Goal: Check status: Check status

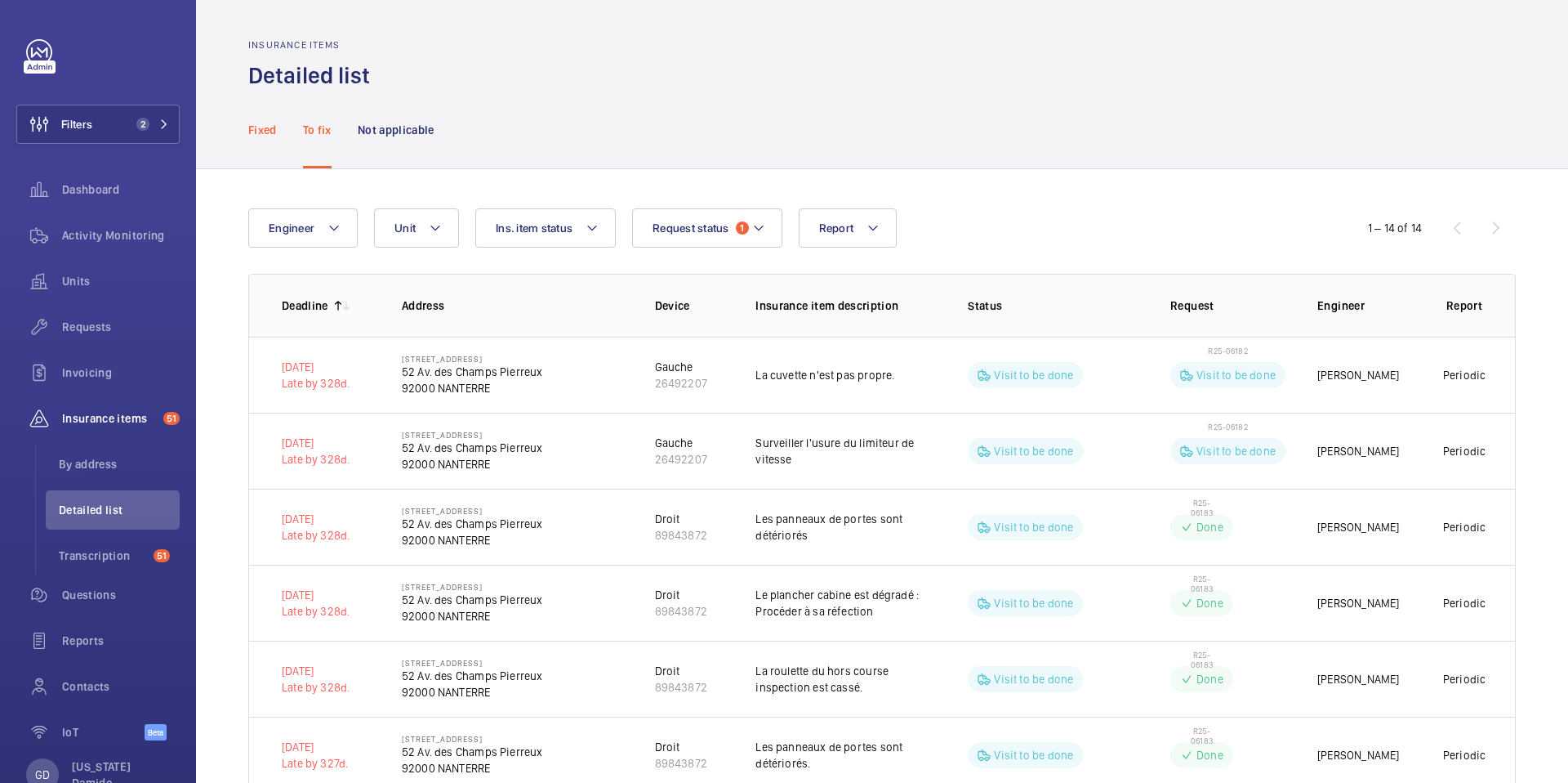
click at [255, 131] on p "Fixed" at bounding box center [262, 130] width 29 height 17
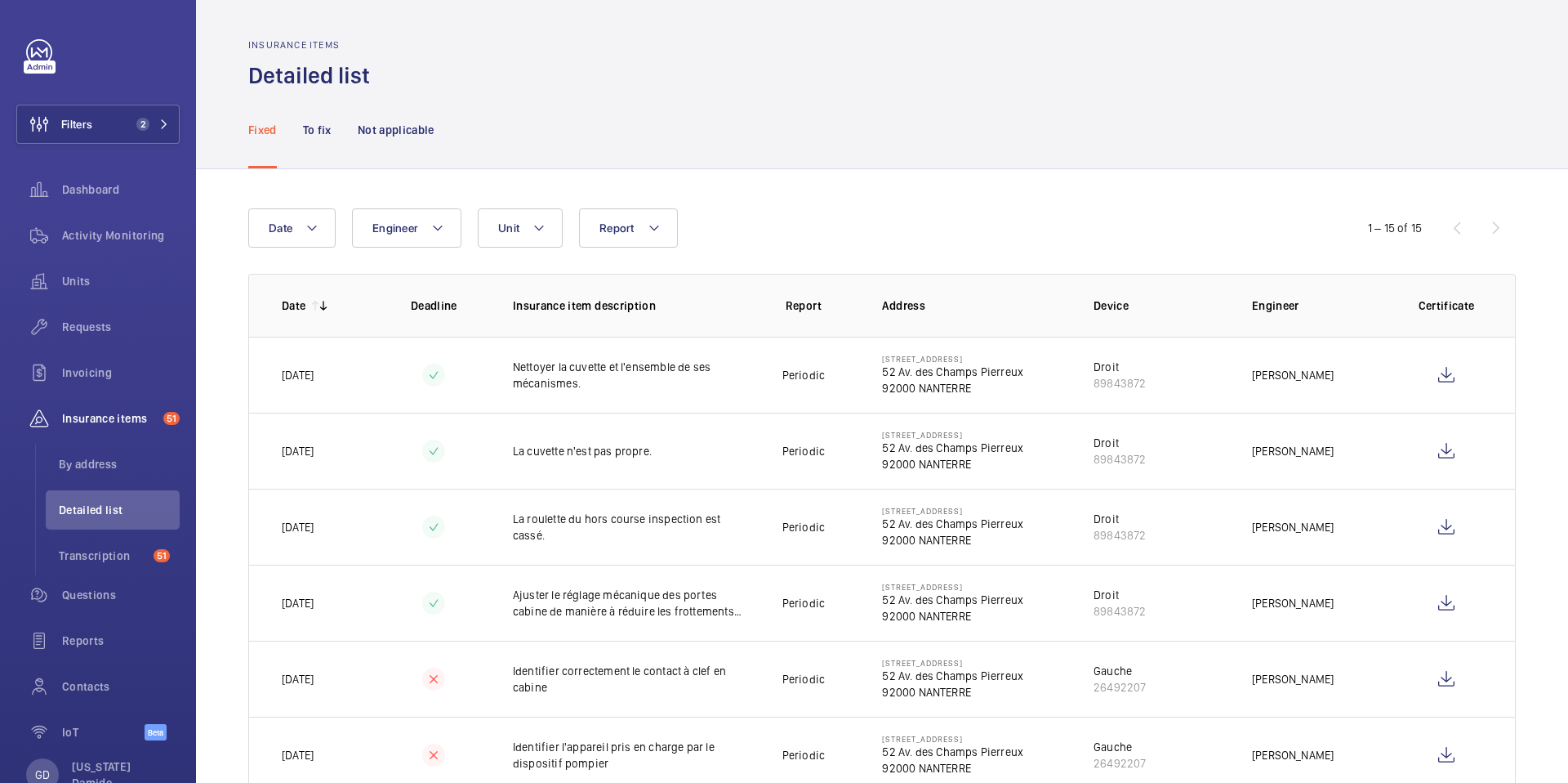
click at [334, 130] on nav "Fixed To fix Not applicable" at bounding box center [340, 130] width 186 height 78
click at [329, 133] on p "To fix" at bounding box center [316, 130] width 29 height 17
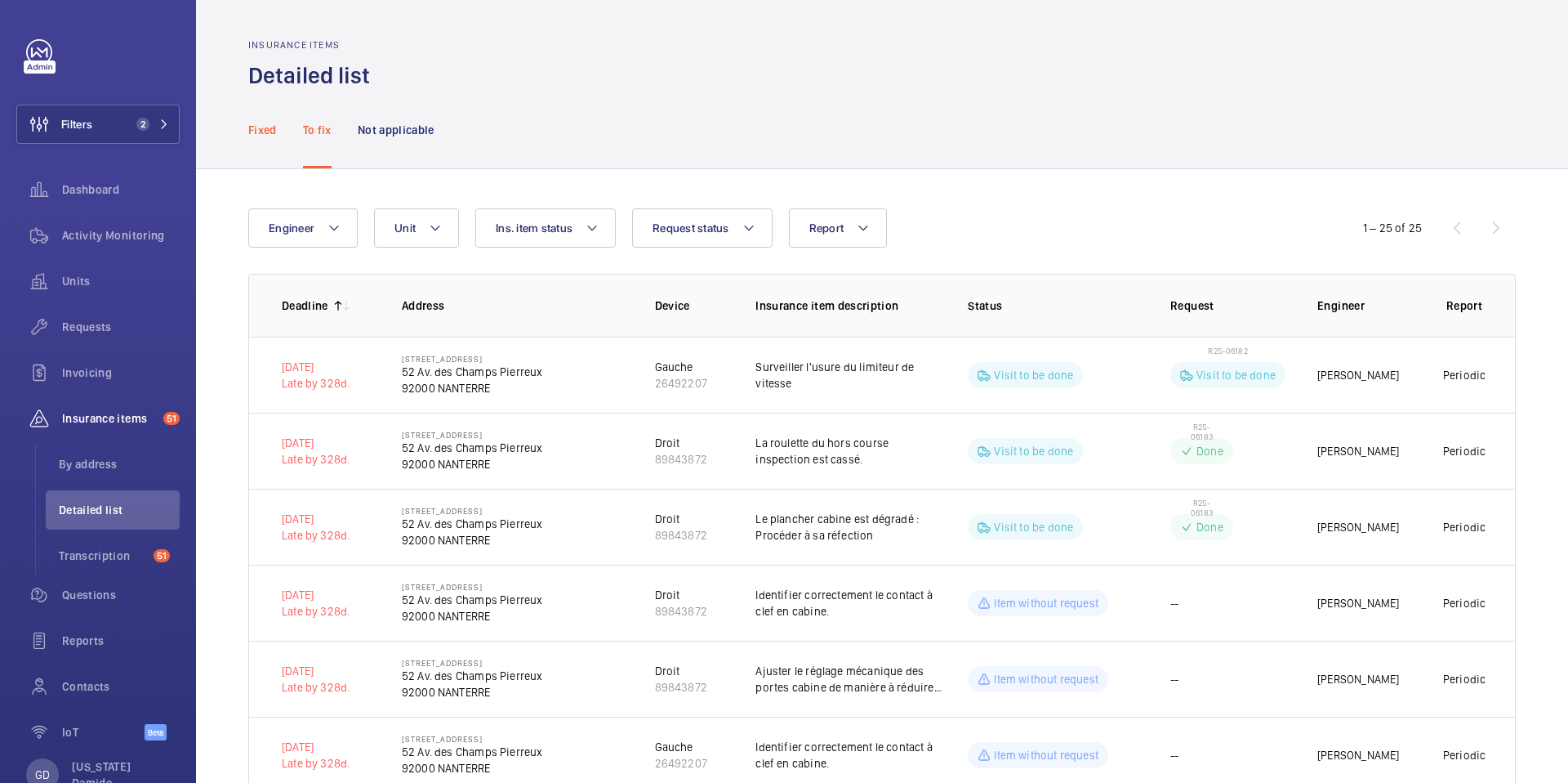
click at [263, 132] on p "Fixed" at bounding box center [262, 130] width 29 height 17
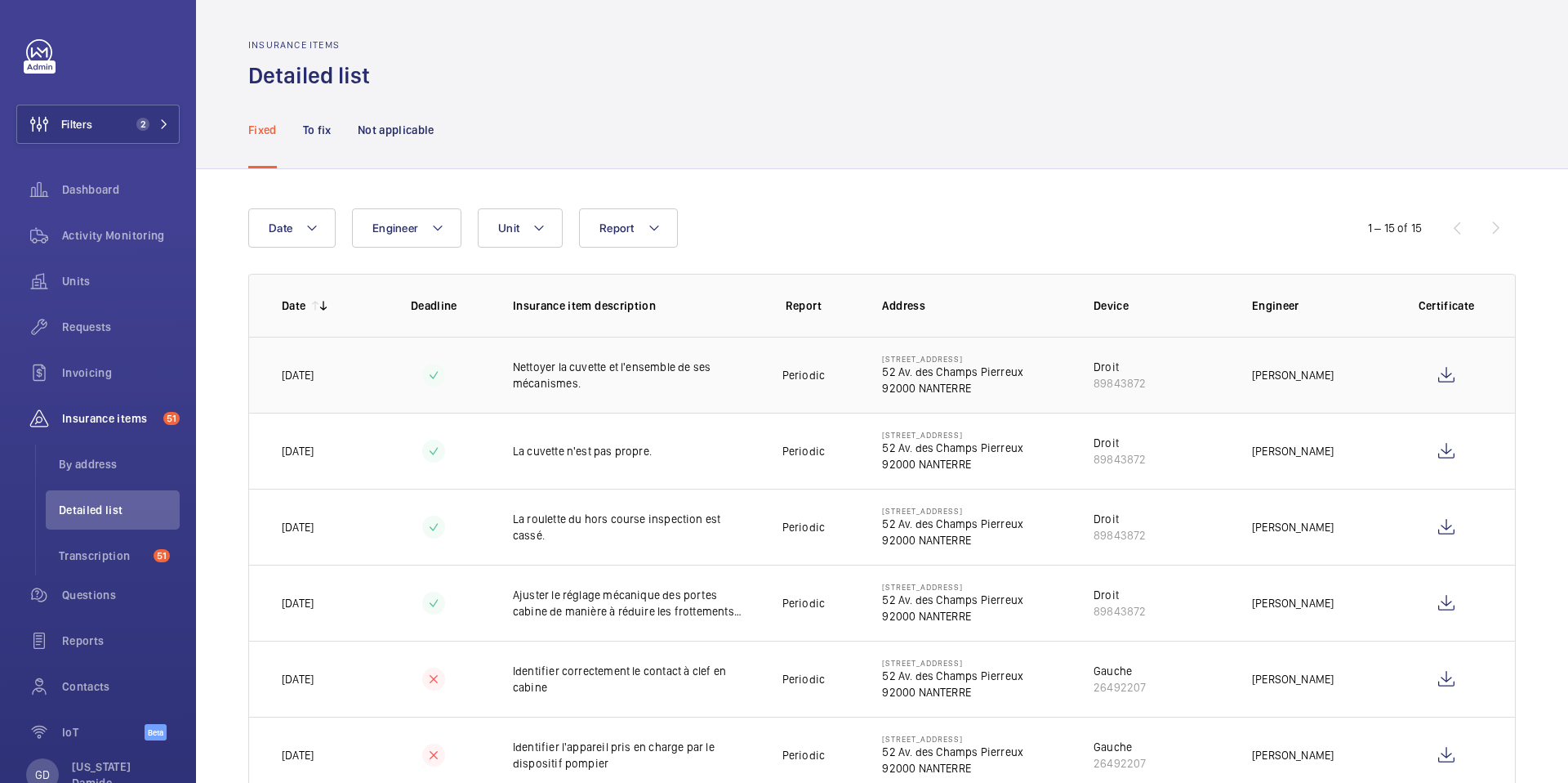
click at [512, 391] on p "Nettoyer la cuvette et l'ensemble de ses mécanismes." at bounding box center [631, 374] width 238 height 32
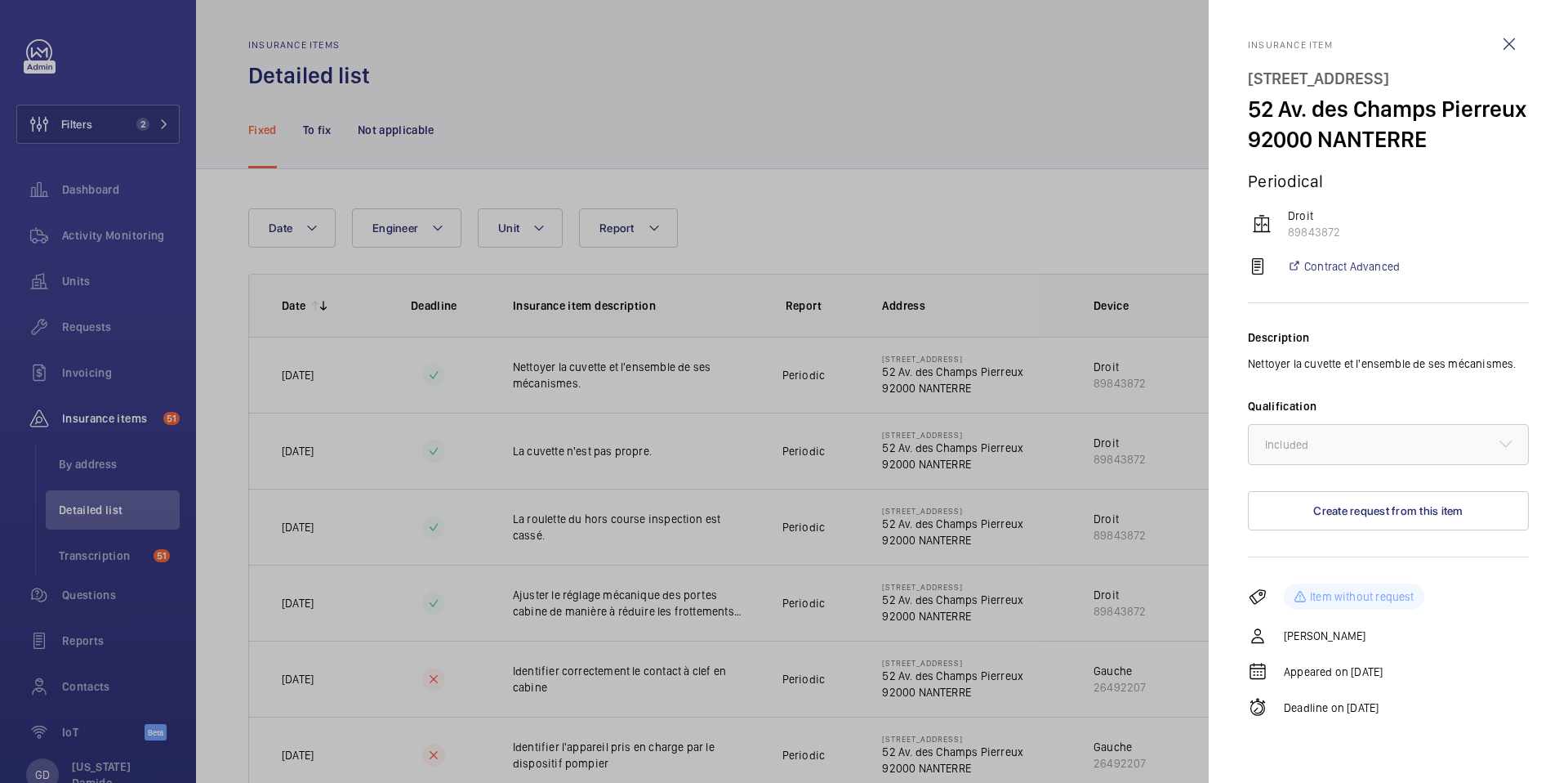
click at [744, 230] on div at bounding box center [784, 392] width 1568 height 783
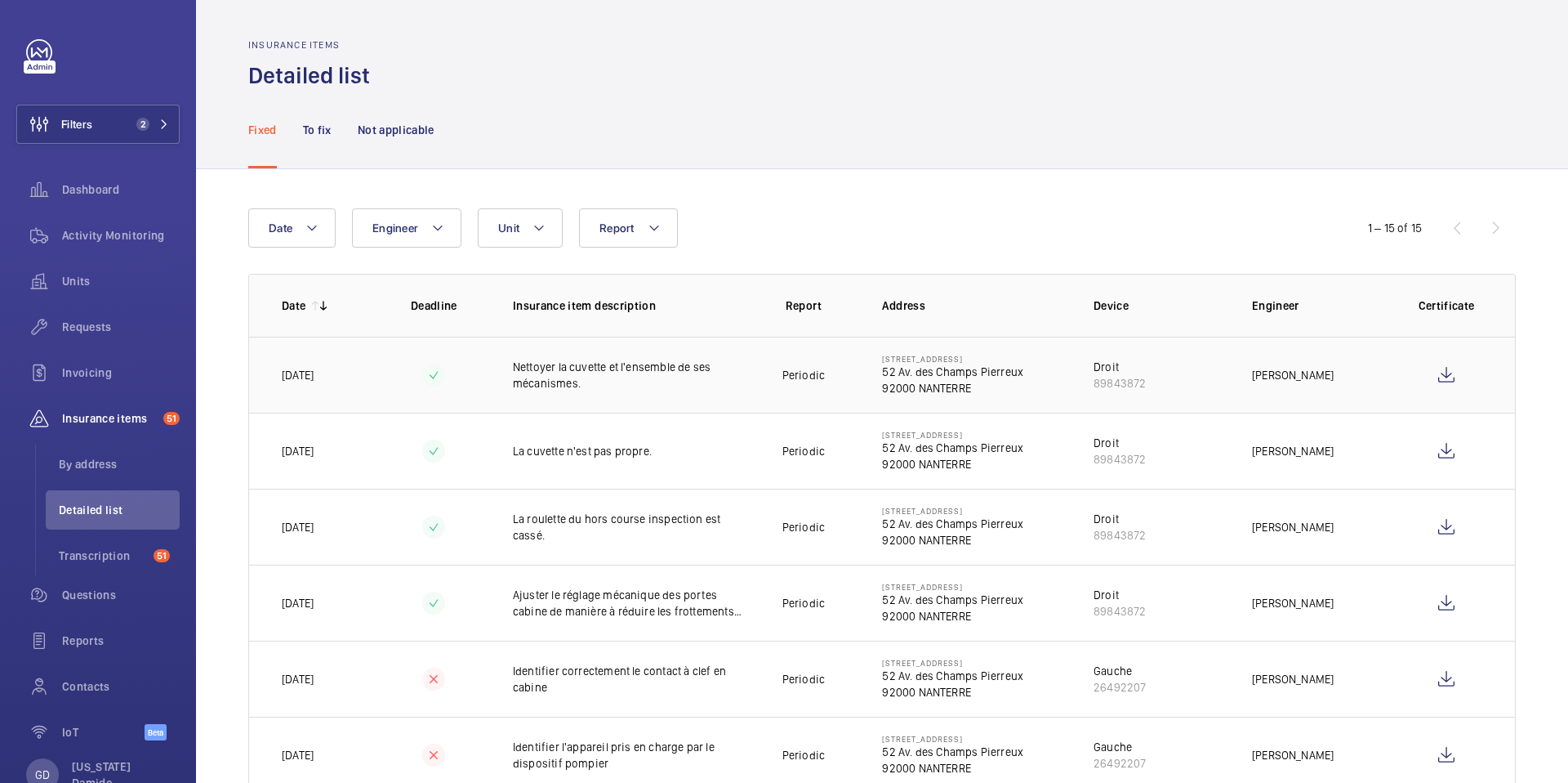
click at [621, 386] on p "Nettoyer la cuvette et l'ensemble de ses mécanismes." at bounding box center [631, 374] width 238 height 32
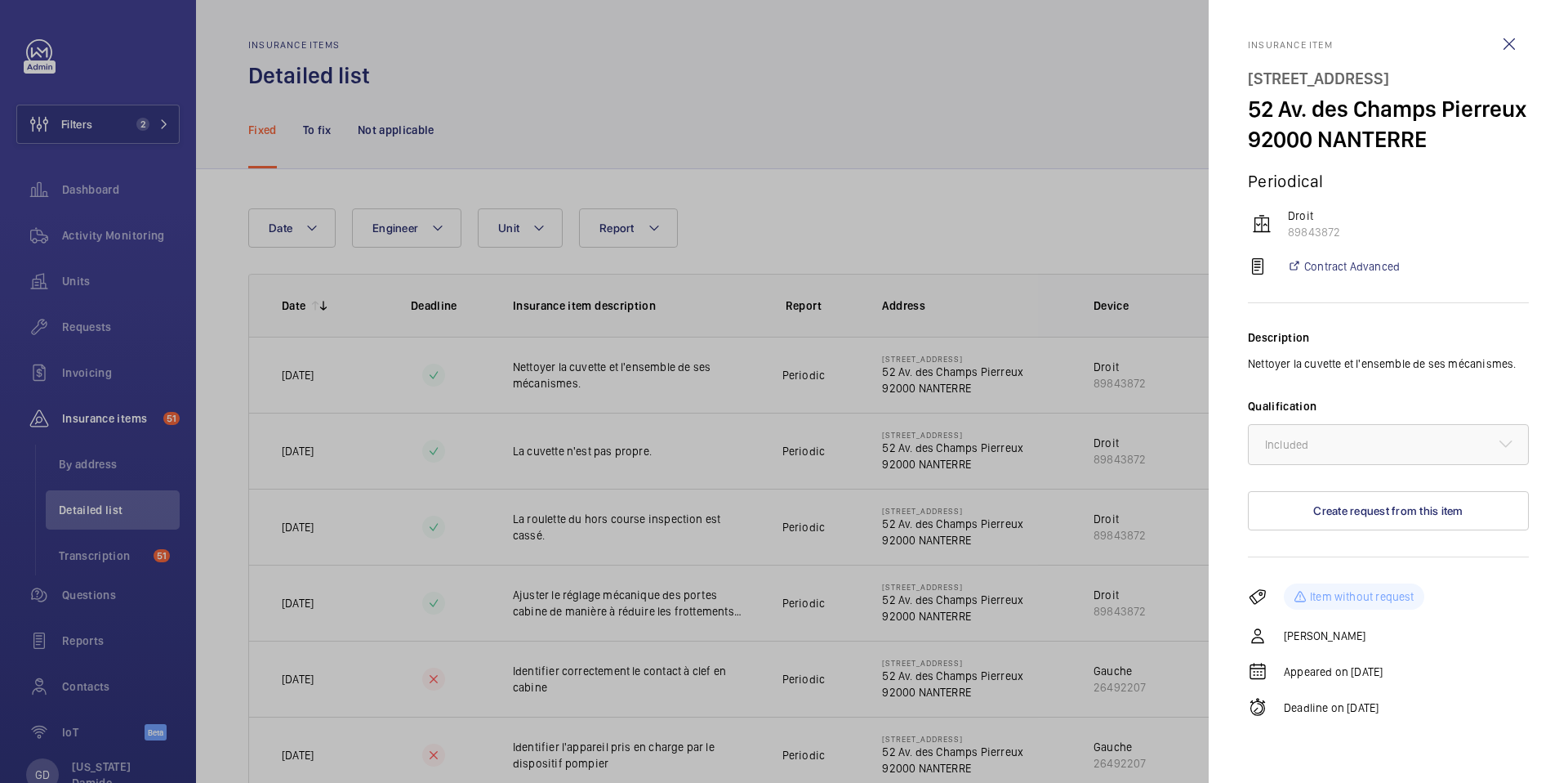
click at [864, 152] on div at bounding box center [784, 392] width 1568 height 783
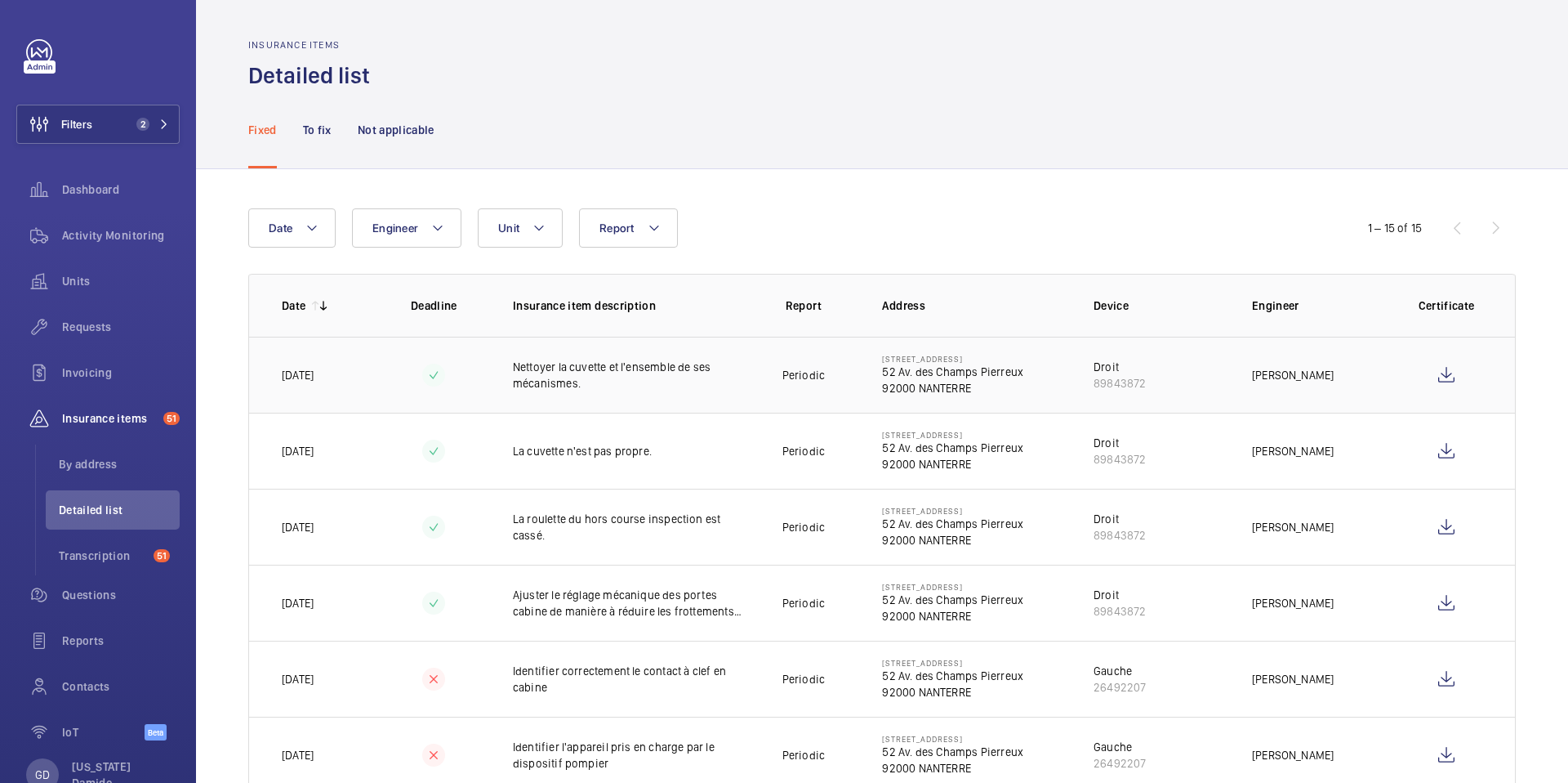
click at [677, 366] on p "Nettoyer la cuvette et l'ensemble de ses mécanismes." at bounding box center [631, 374] width 238 height 32
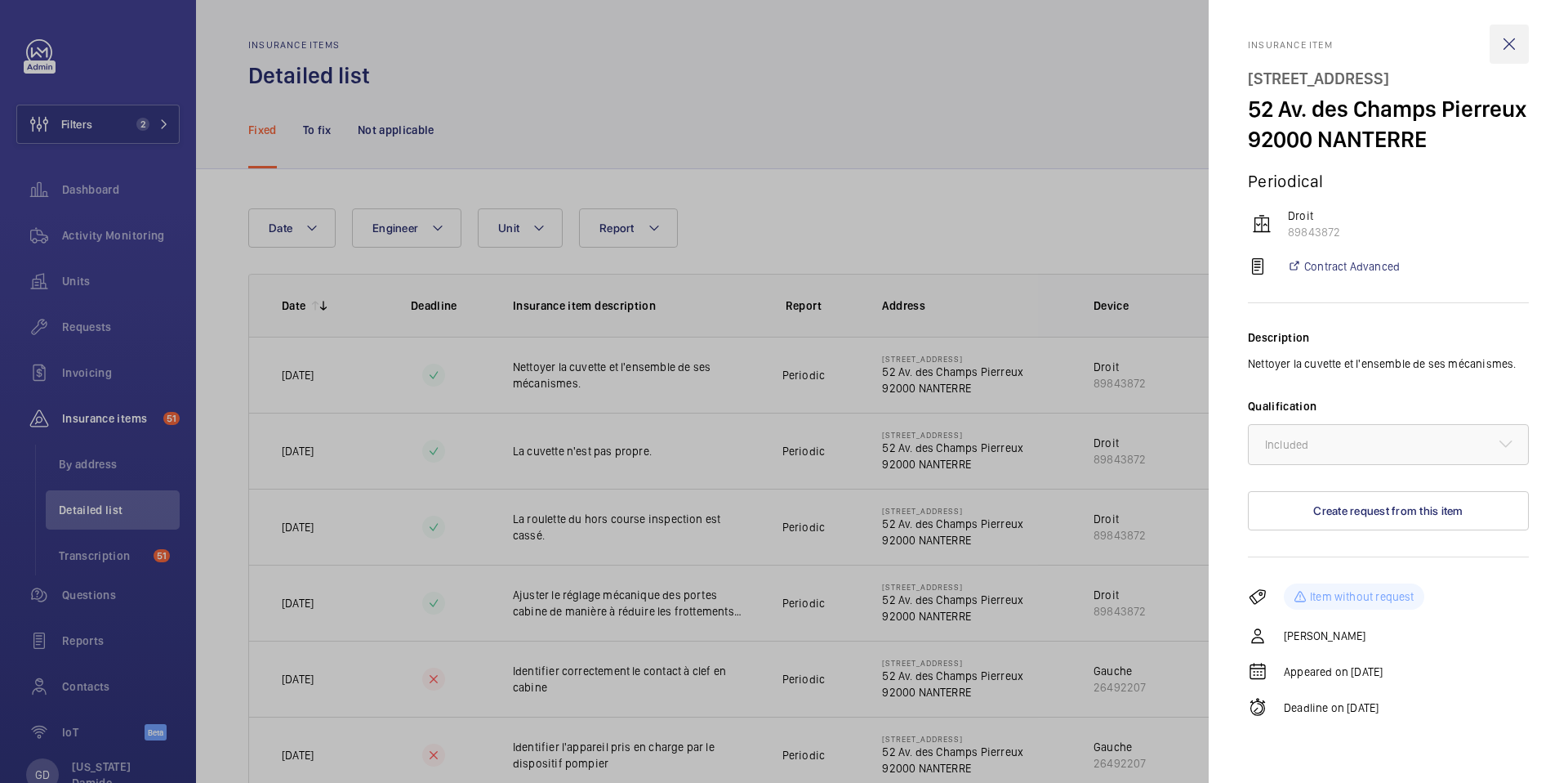
click at [1512, 46] on wm-front-icon-button at bounding box center [1509, 44] width 39 height 39
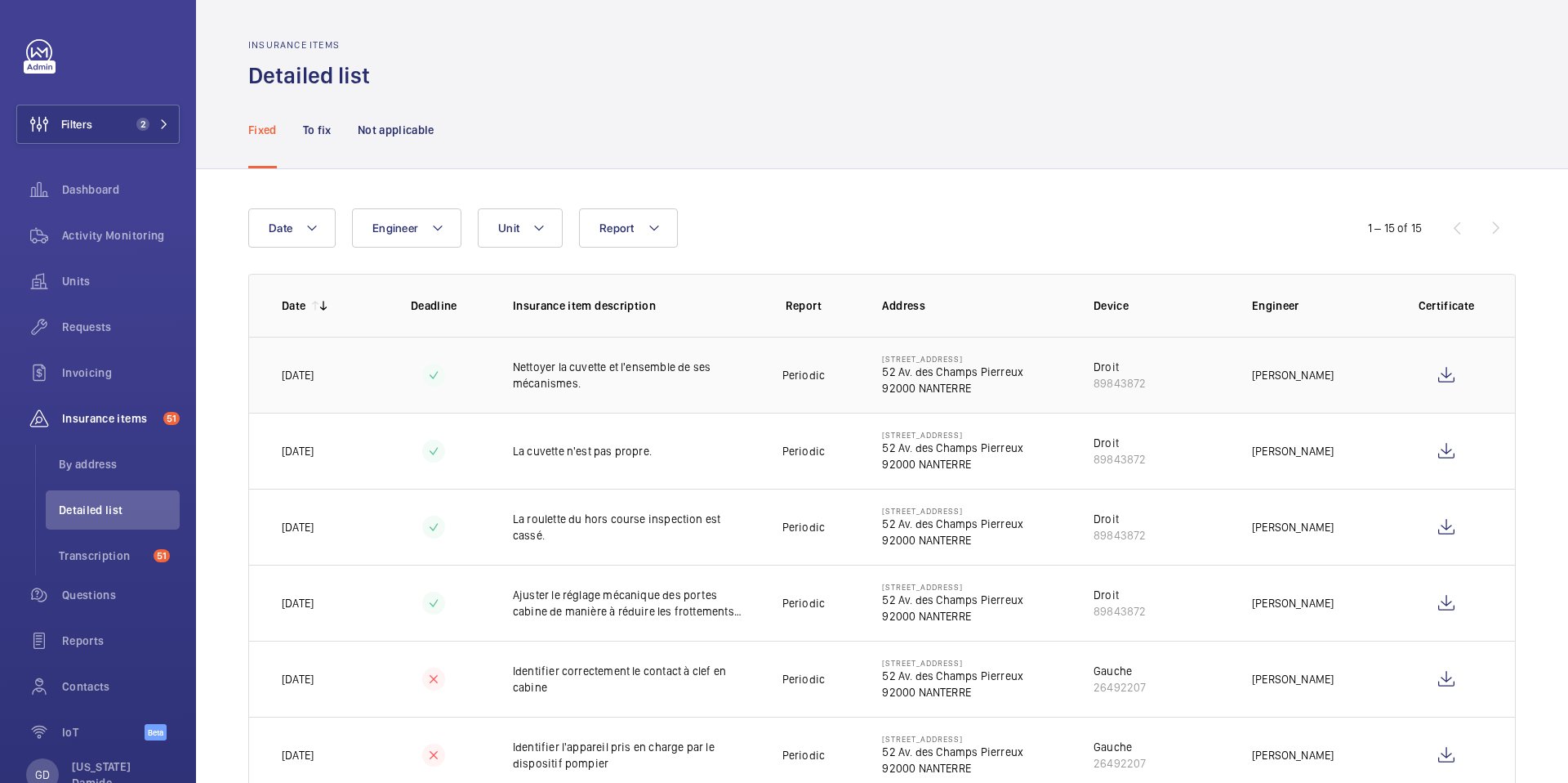
click at [729, 384] on p "Nettoyer la cuvette et l'ensemble de ses mécanismes." at bounding box center [631, 374] width 238 height 32
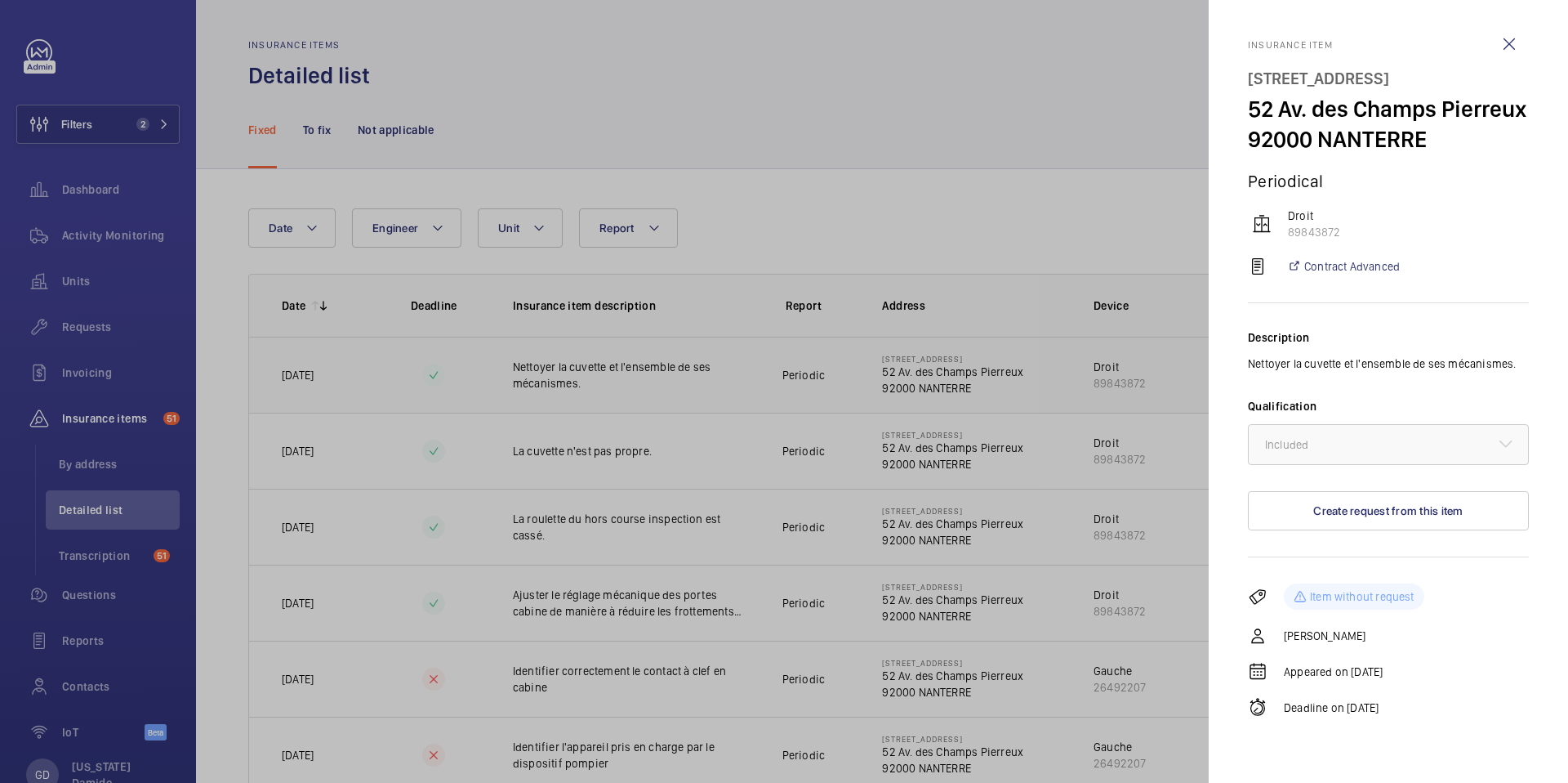
click at [729, 384] on div at bounding box center [784, 392] width 1568 height 783
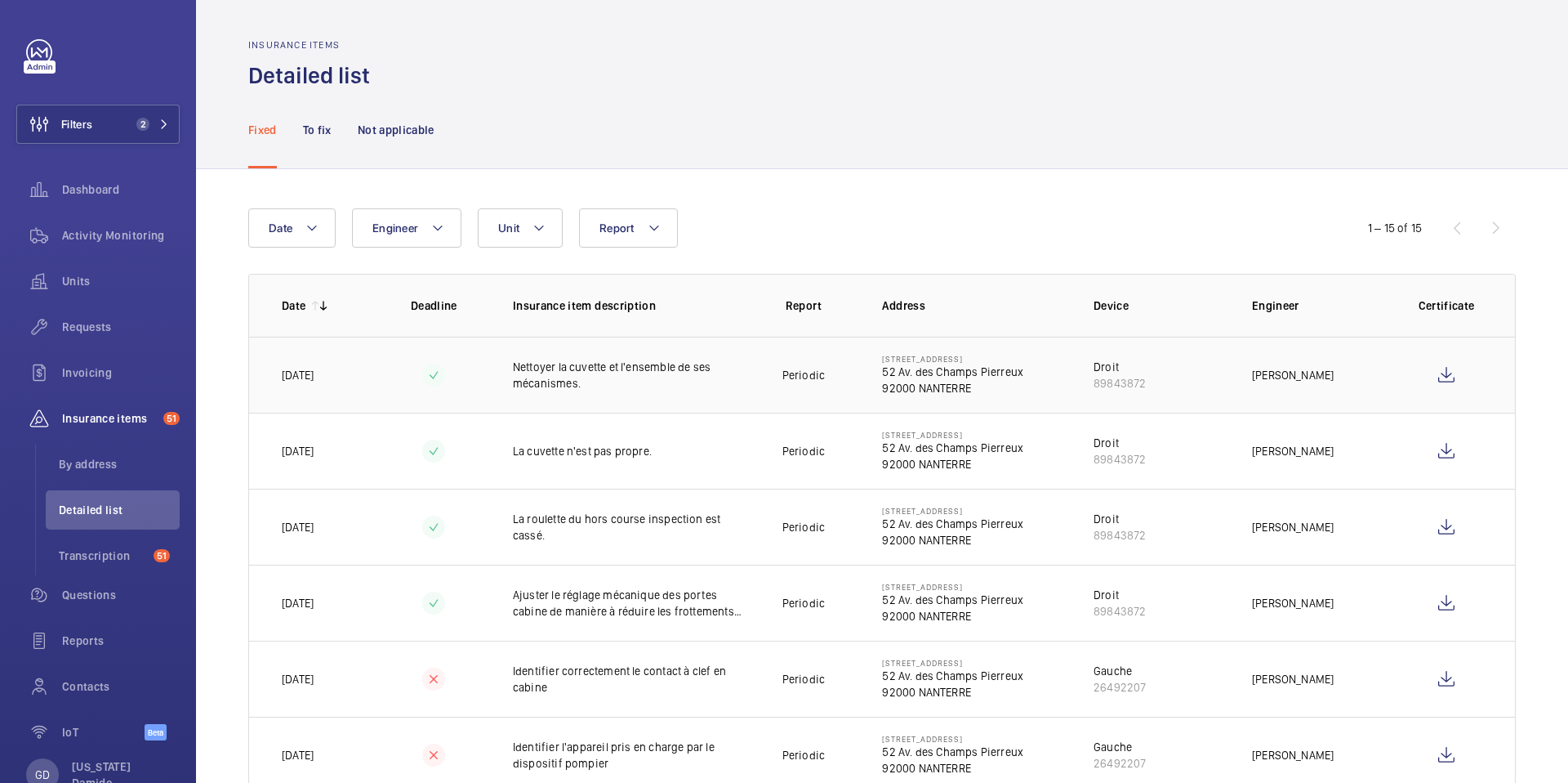
click at [540, 377] on p "Nettoyer la cuvette et l'ensemble de ses mécanismes." at bounding box center [631, 374] width 238 height 32
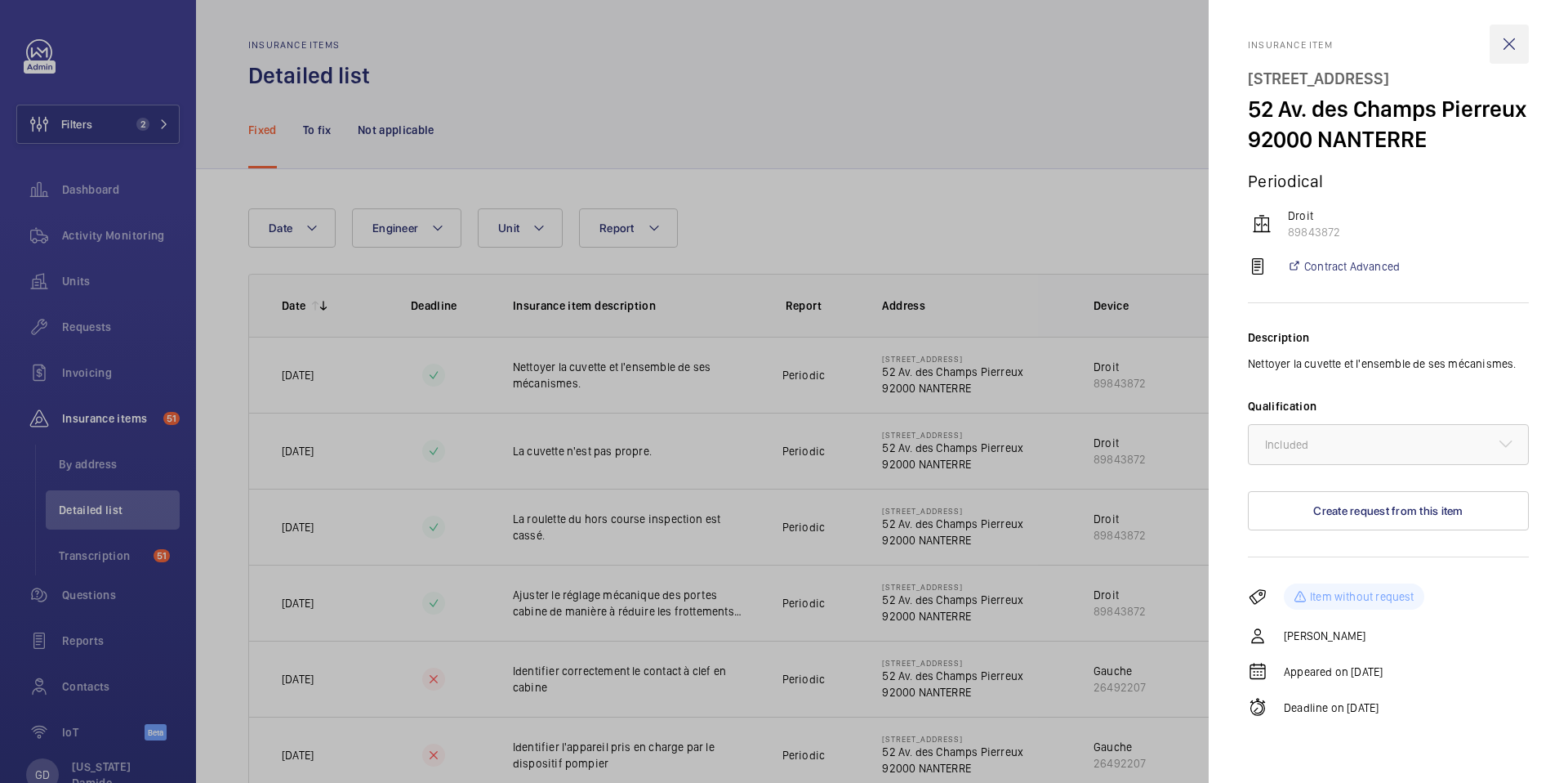
click at [1513, 44] on wm-front-icon-button at bounding box center [1509, 44] width 39 height 39
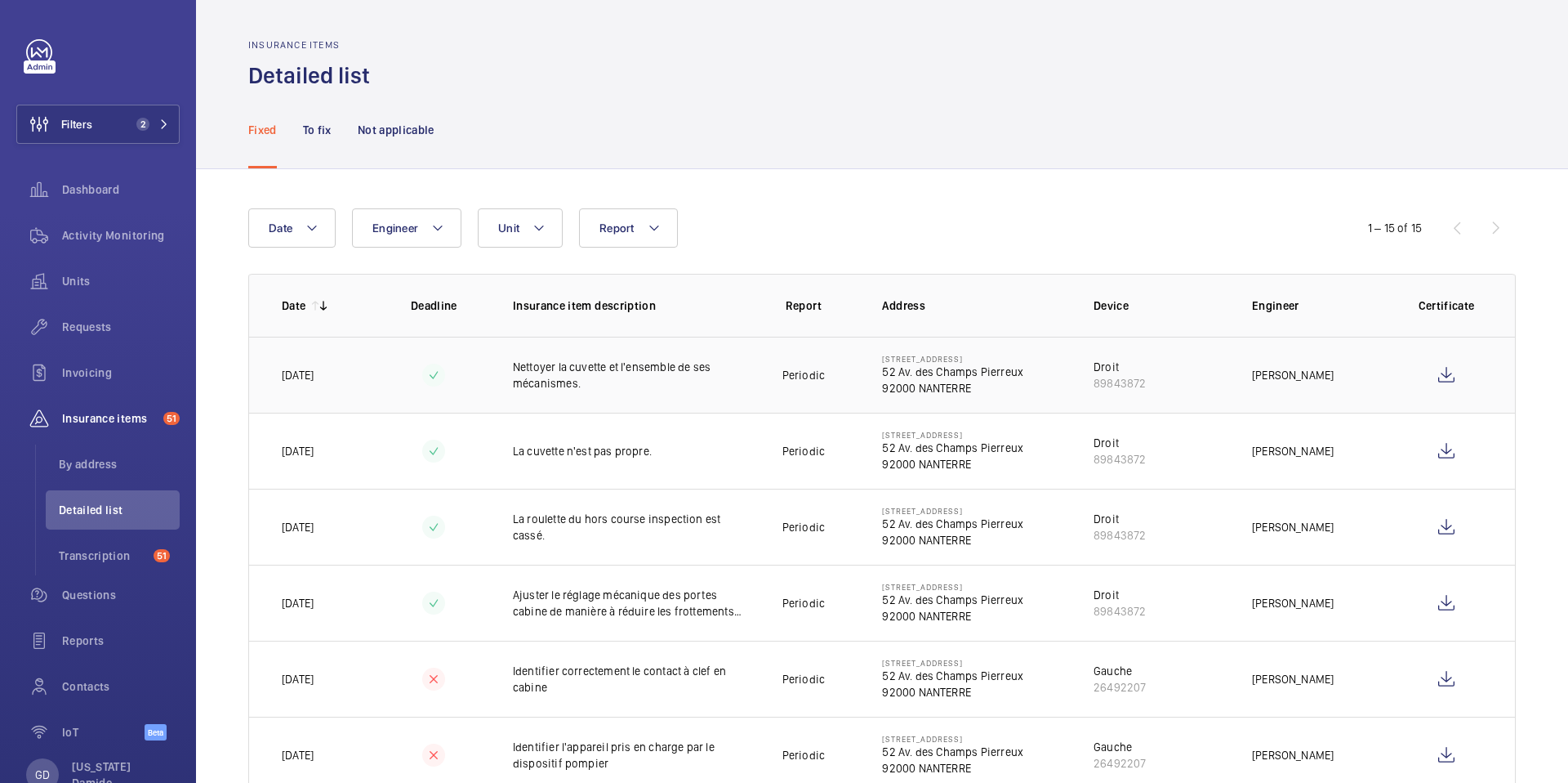
click at [529, 400] on td "Nettoyer la cuvette et l'ensemble de ses mécanismes." at bounding box center [618, 375] width 264 height 76
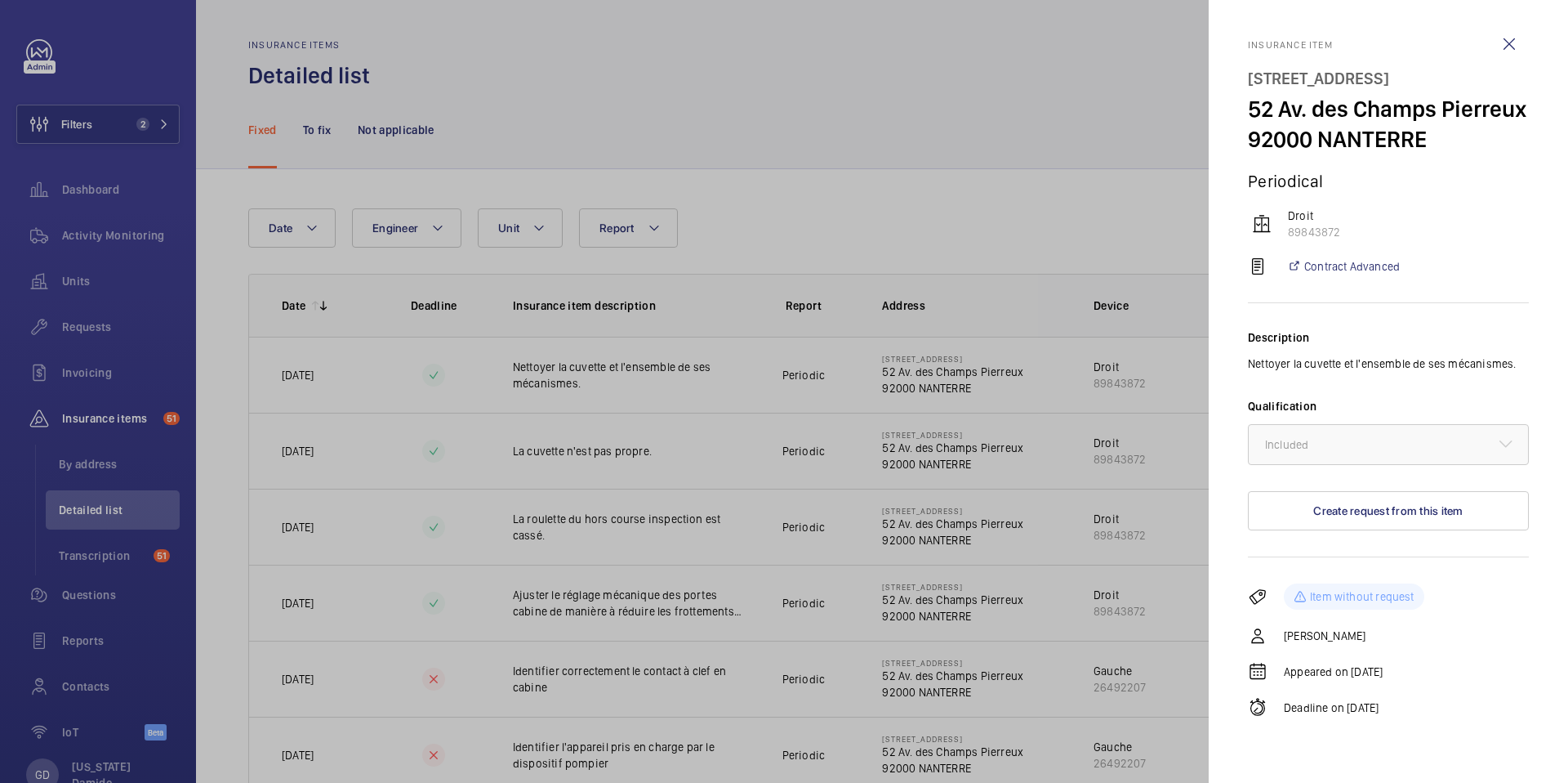
click at [1059, 209] on div at bounding box center [784, 392] width 1568 height 783
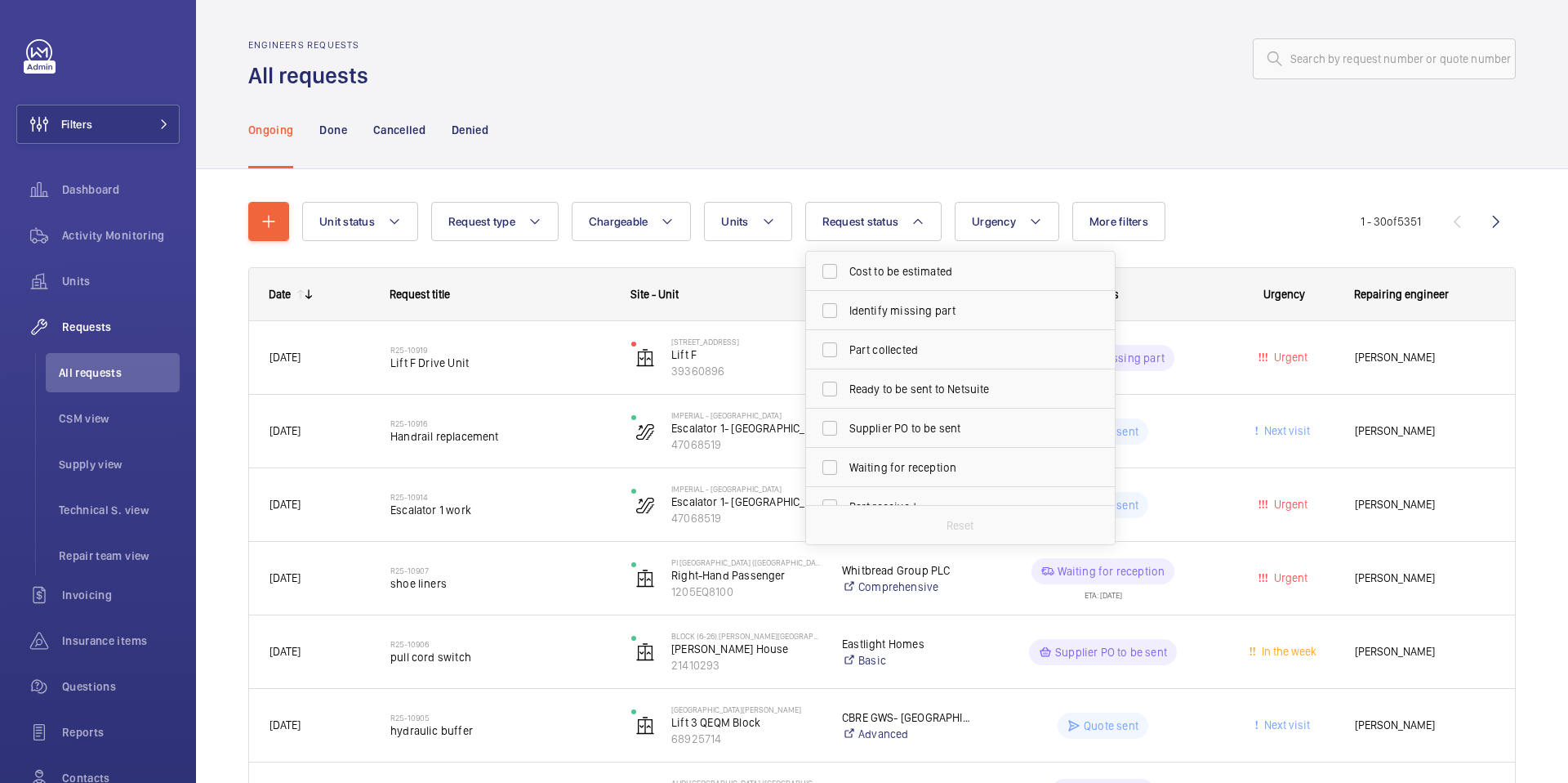
scroll to position [49, 0]
click at [1050, 129] on div "Ongoing Done Cancelled Denied" at bounding box center [882, 130] width 1267 height 78
